Goal: Check status: Check status

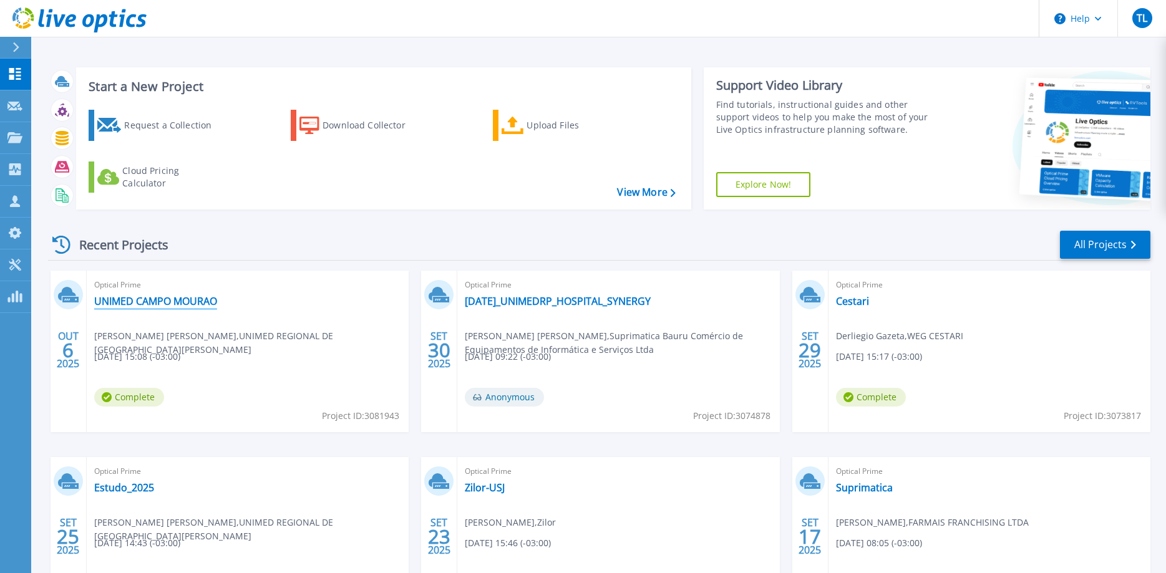
click at [192, 302] on link "UNIMED CAMPO MOURAO" at bounding box center [155, 301] width 123 height 12
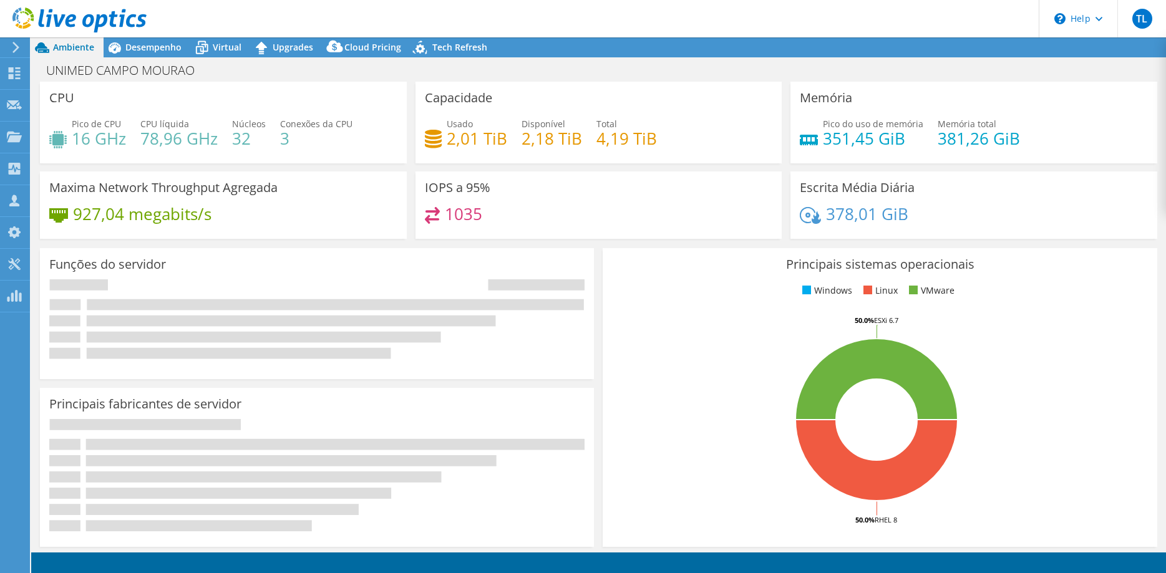
select select "USD"
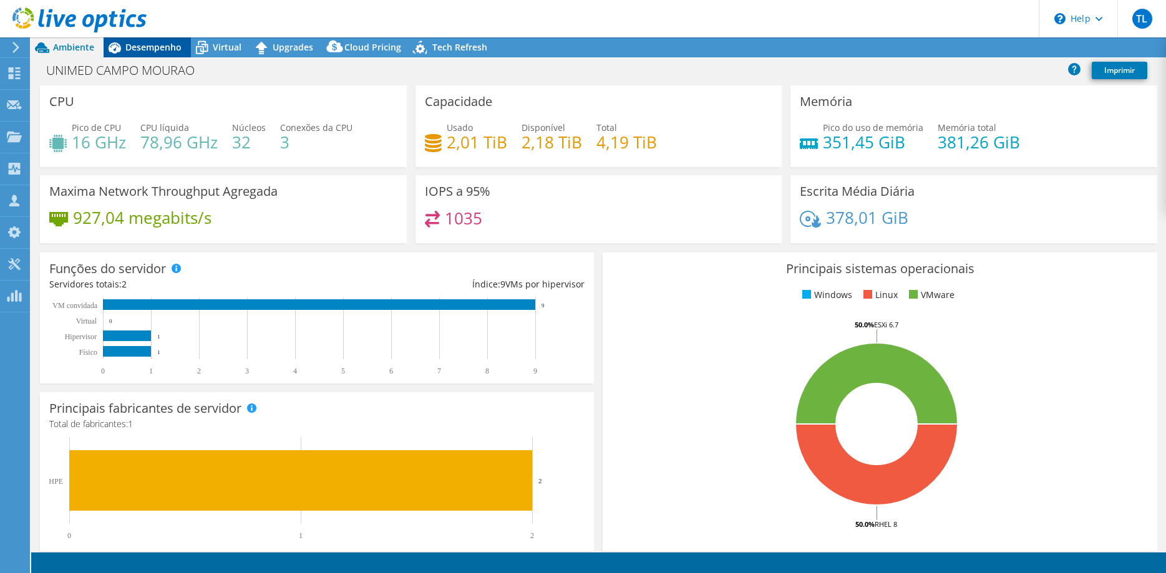
click at [153, 50] on span "Desempenho" at bounding box center [153, 47] width 56 height 12
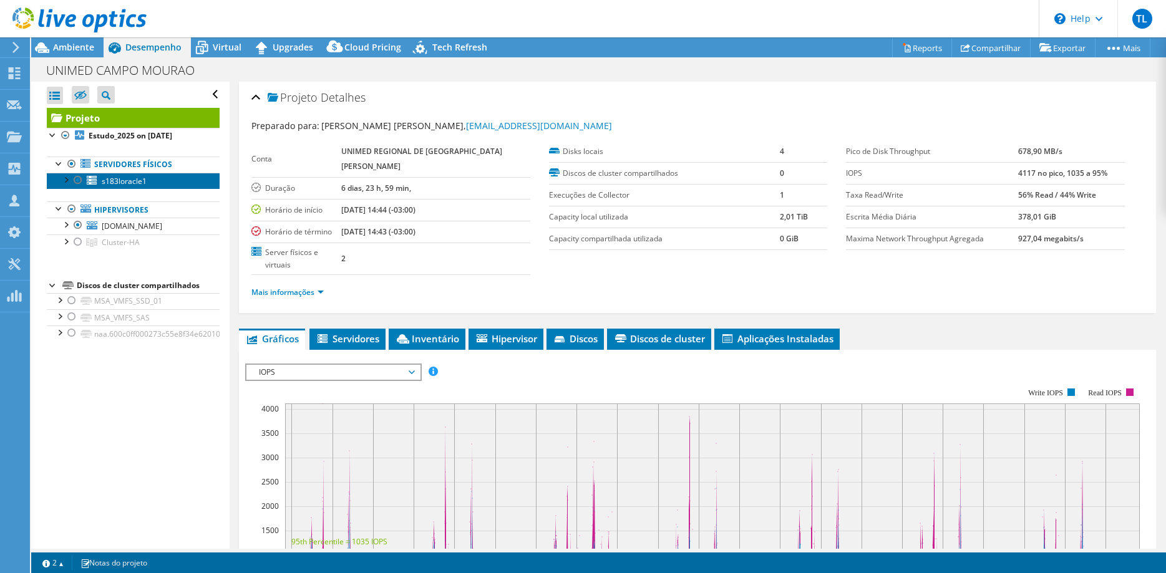
click at [132, 184] on span "s183loracle1" at bounding box center [124, 181] width 45 height 11
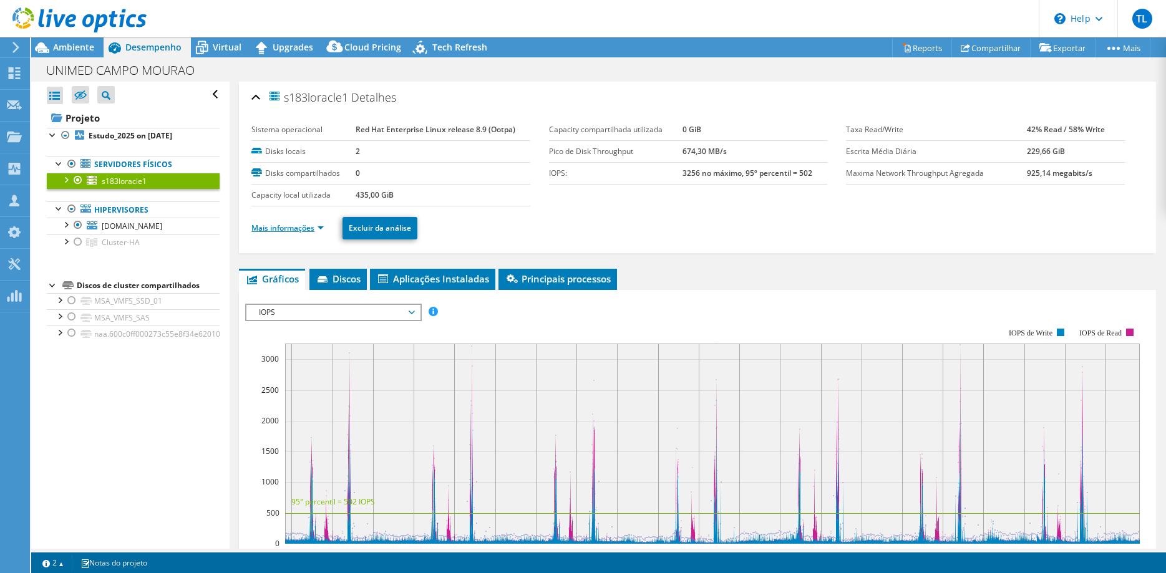
click at [308, 227] on link "Mais informações" at bounding box center [287, 228] width 72 height 11
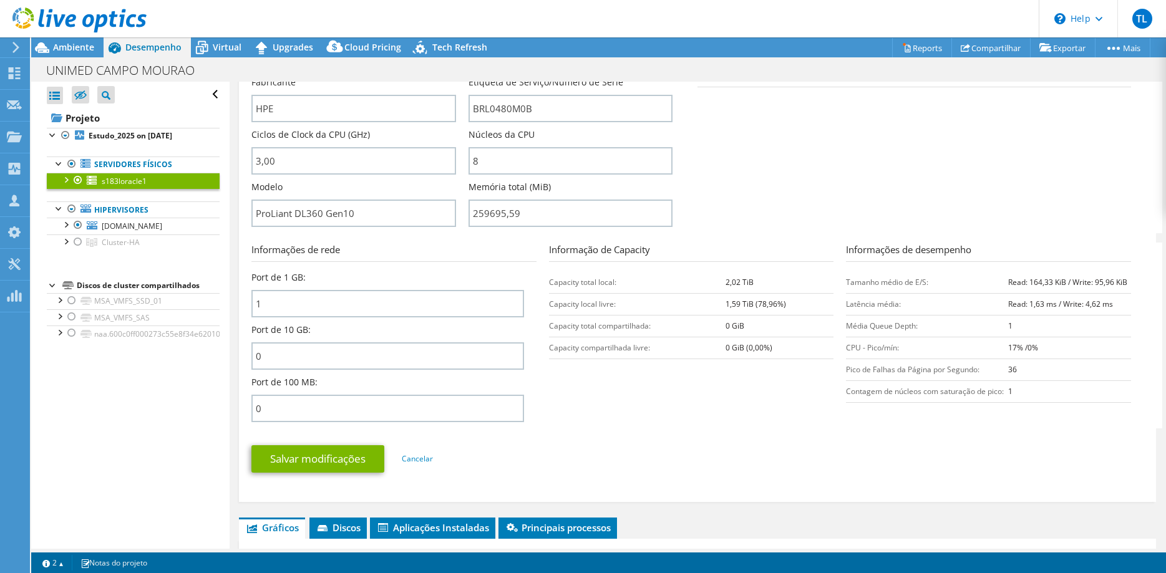
scroll to position [318, 0]
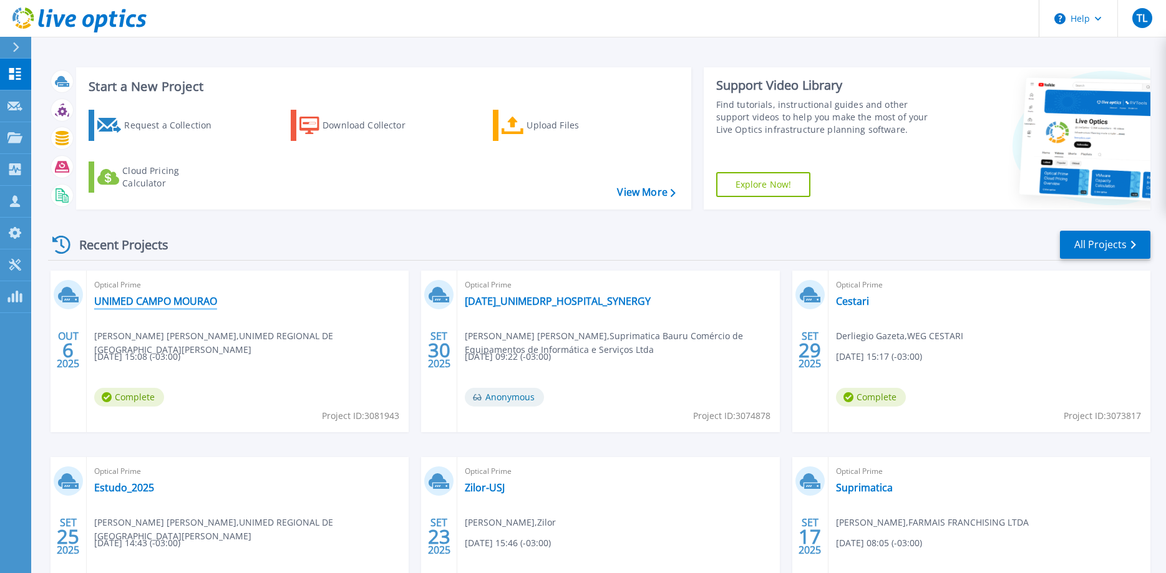
click at [147, 297] on link "UNIMED CAMPO MOURAO" at bounding box center [155, 301] width 123 height 12
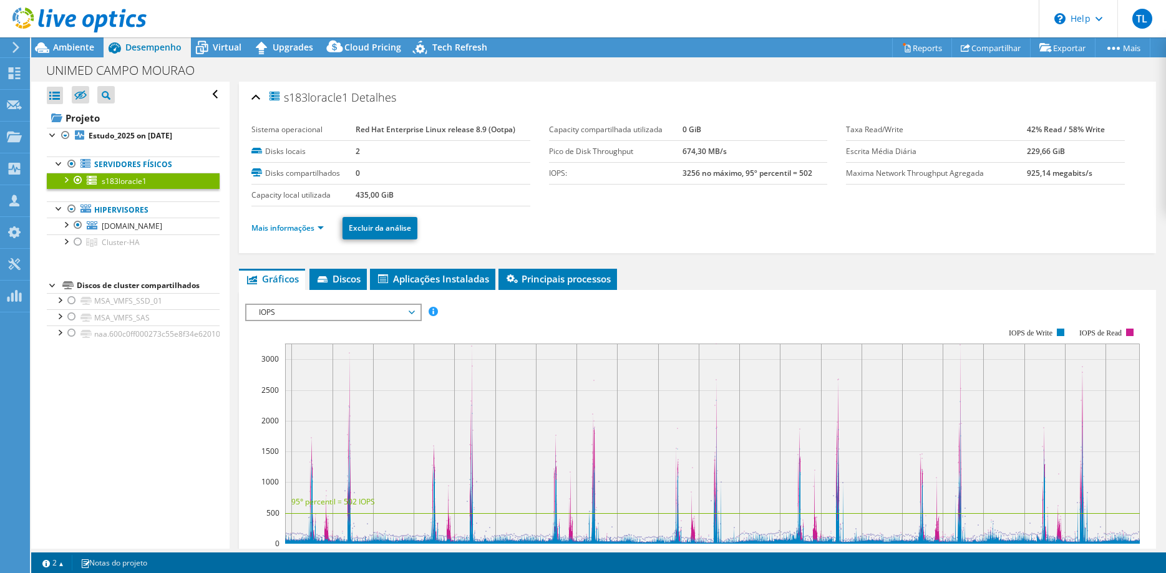
select select "USD"
click at [310, 225] on link "Mais informações" at bounding box center [287, 228] width 72 height 11
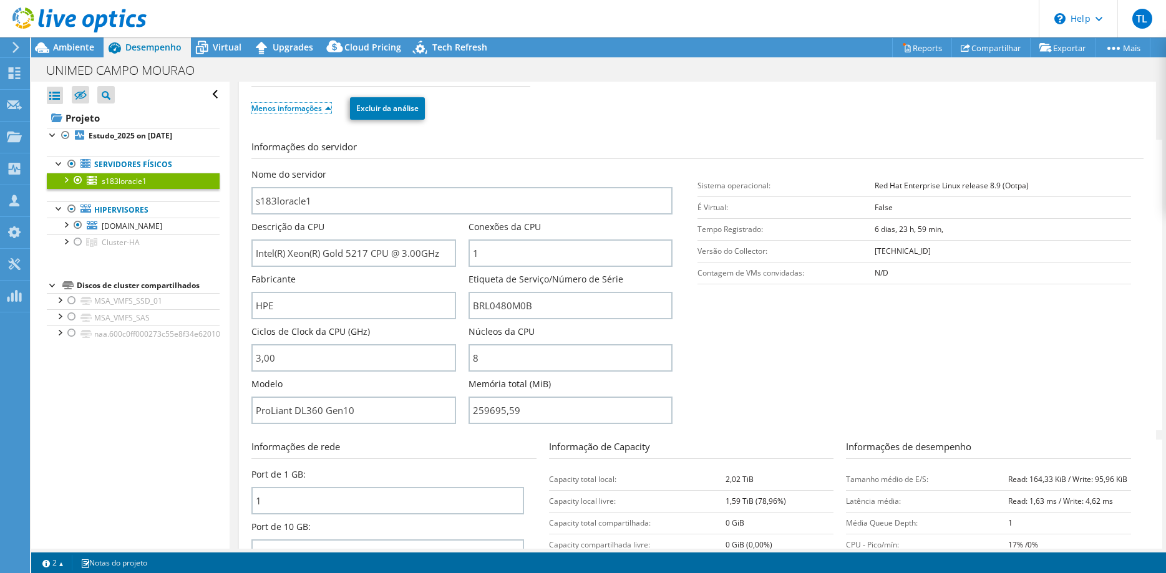
scroll to position [127, 0]
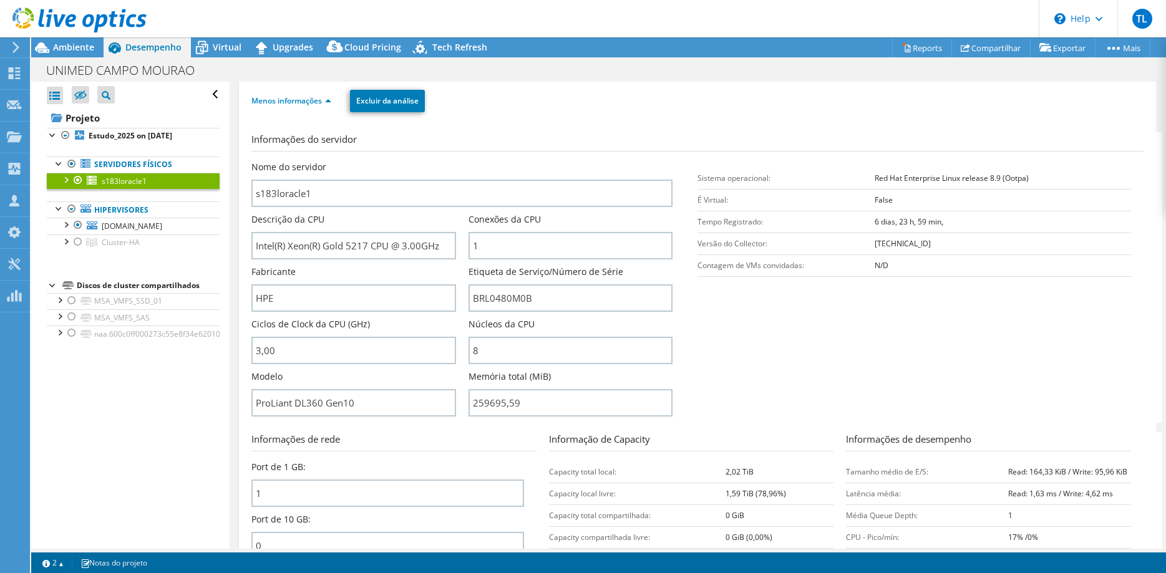
click at [972, 326] on section "Informações do servidor Nome do servidor s183loracle1 Descrição da CPU Intel(R)…" at bounding box center [700, 277] width 899 height 291
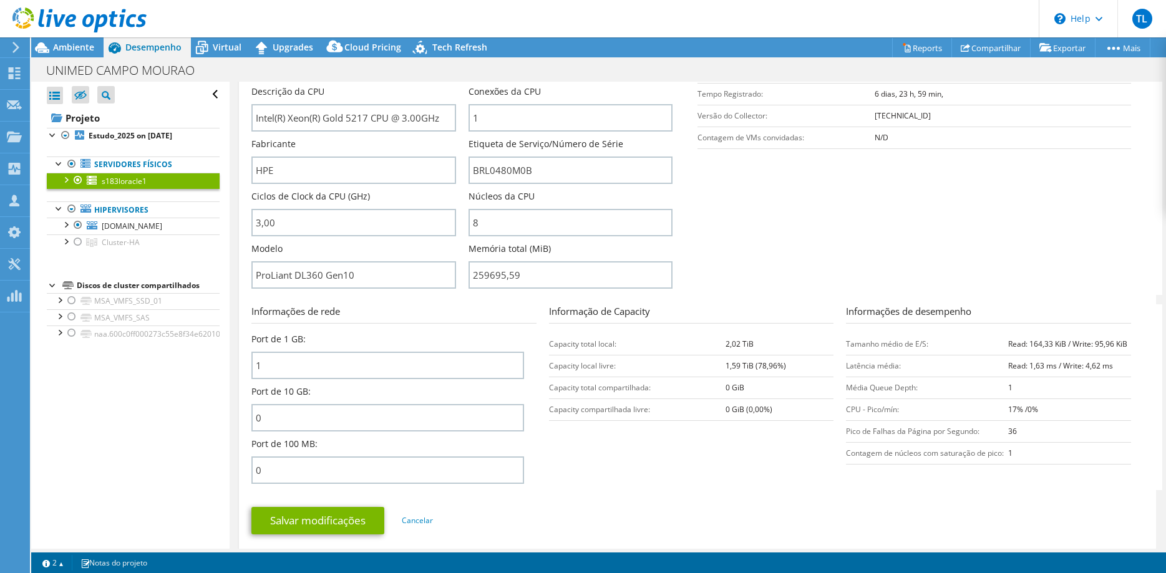
scroll to position [191, 0]
